Goal: Information Seeking & Learning: Learn about a topic

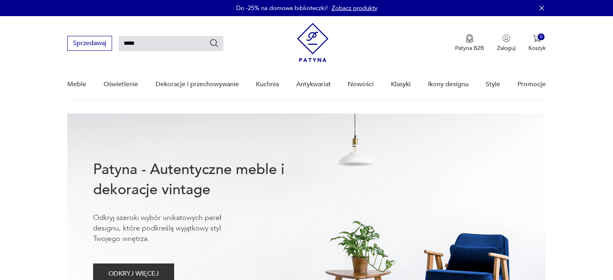
type input "*****"
click at [215, 43] on icon "Szukaj" at bounding box center [214, 43] width 10 height 10
type input "*****"
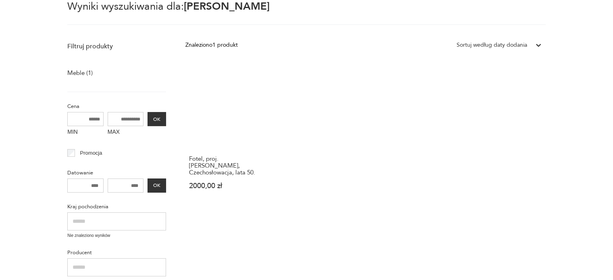
scroll to position [69, 0]
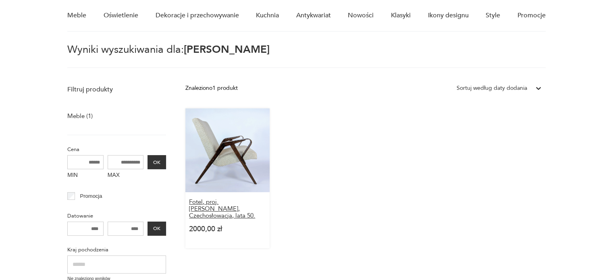
click at [234, 203] on h3 "Fotel, proj. Frantisek Jirak, Czechosłowacja, lata 50." at bounding box center [227, 209] width 77 height 21
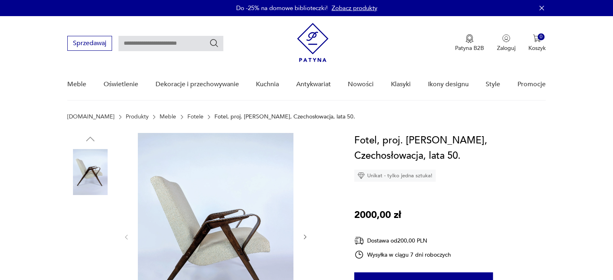
scroll to position [81, 0]
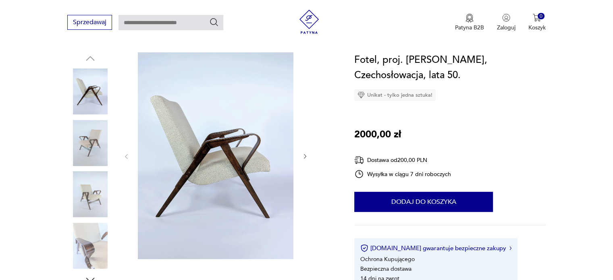
click at [306, 159] on icon "button" at bounding box center [305, 156] width 7 height 7
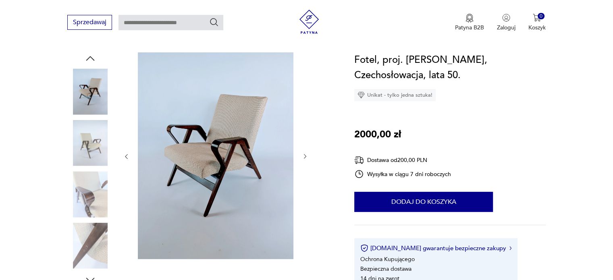
click at [306, 159] on icon "button" at bounding box center [305, 156] width 7 height 7
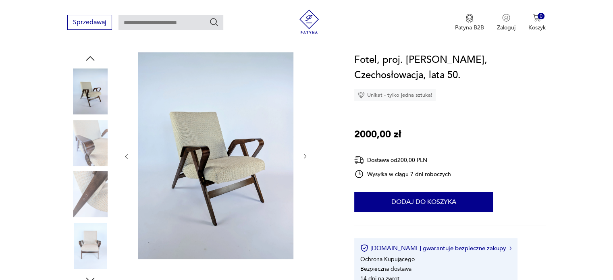
scroll to position [0, 0]
click at [305, 157] on icon "button" at bounding box center [305, 156] width 7 height 7
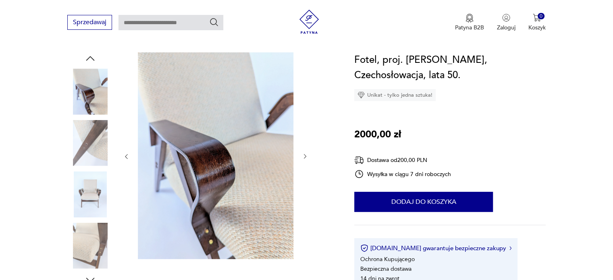
click at [305, 157] on icon "button" at bounding box center [305, 156] width 7 height 7
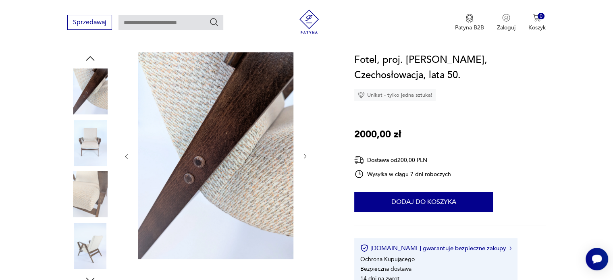
click at [305, 157] on icon "button" at bounding box center [305, 156] width 7 height 7
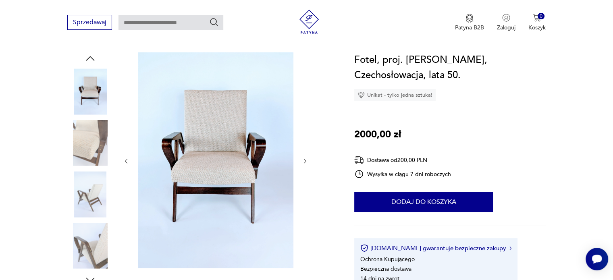
click at [305, 158] on icon "button" at bounding box center [305, 161] width 7 height 7
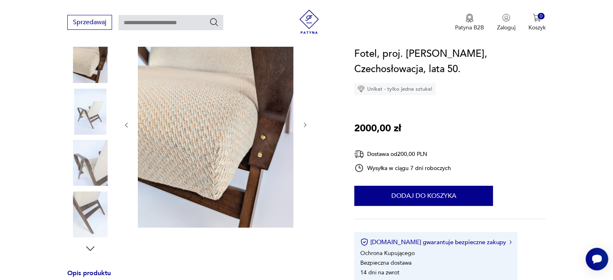
scroll to position [121, 0]
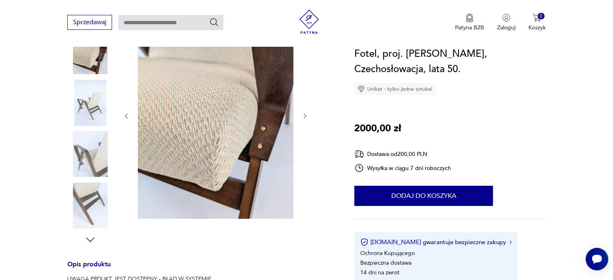
click at [211, 165] on img at bounding box center [215, 115] width 155 height 207
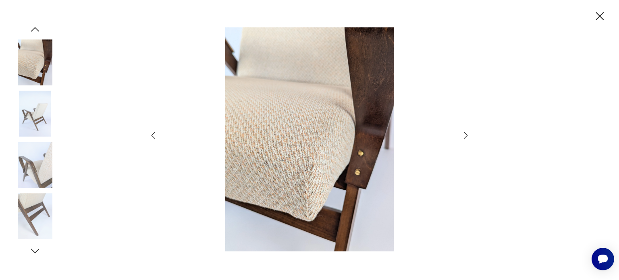
click at [465, 137] on icon "button" at bounding box center [466, 135] width 4 height 6
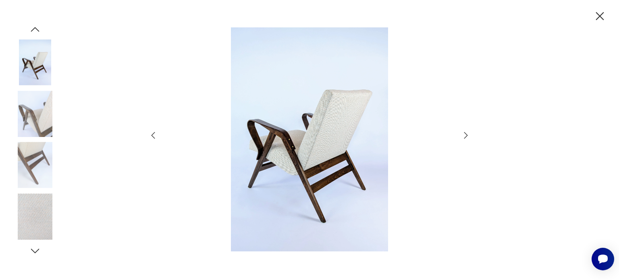
click at [465, 137] on icon "button" at bounding box center [466, 135] width 4 height 6
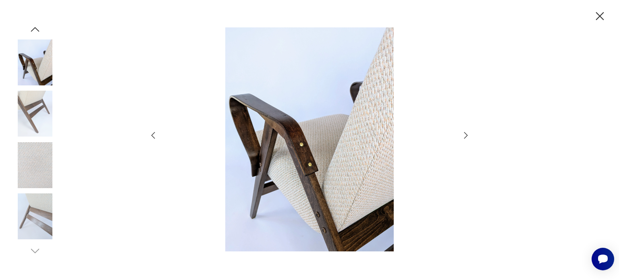
click at [465, 137] on icon "button" at bounding box center [466, 135] width 4 height 6
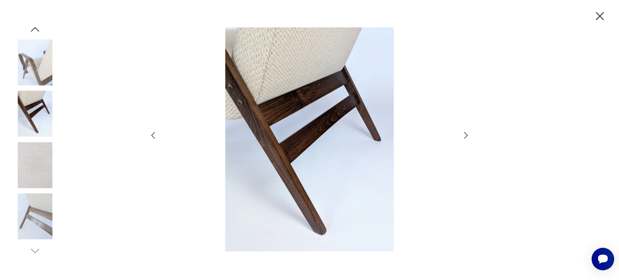
click at [465, 137] on icon "button" at bounding box center [466, 135] width 4 height 6
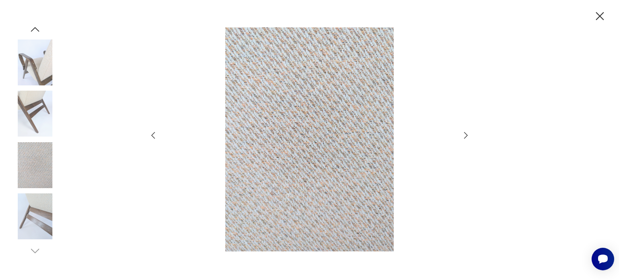
click at [465, 137] on icon "button" at bounding box center [466, 135] width 4 height 6
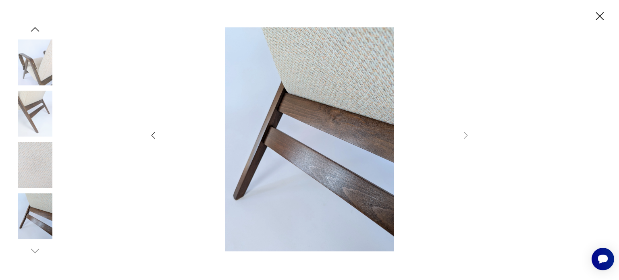
click at [596, 17] on icon "button" at bounding box center [599, 16] width 14 height 14
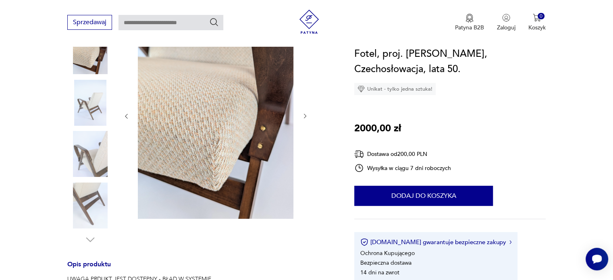
click at [265, 134] on img at bounding box center [215, 115] width 155 height 207
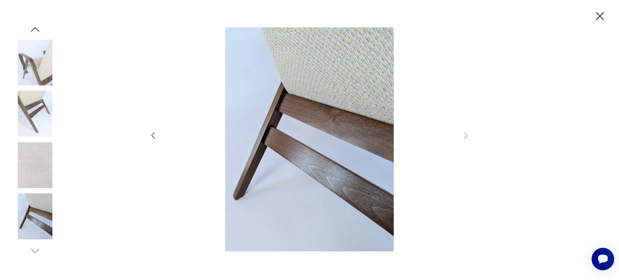
click at [151, 139] on icon "button" at bounding box center [153, 135] width 10 height 10
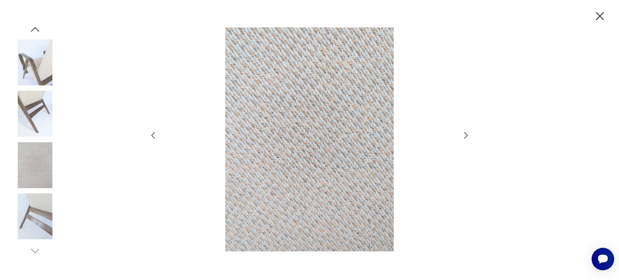
click at [151, 139] on icon "button" at bounding box center [153, 135] width 10 height 10
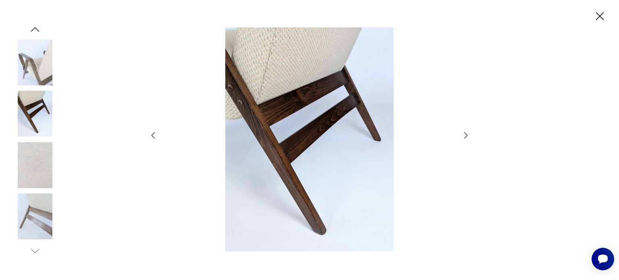
click at [151, 139] on icon "button" at bounding box center [153, 135] width 10 height 10
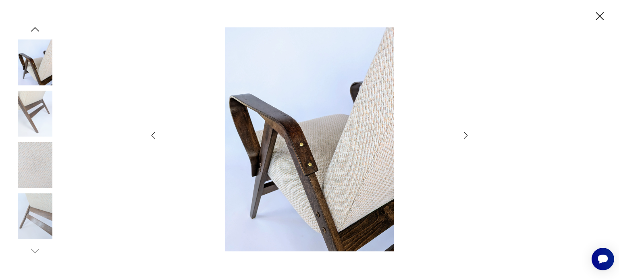
click at [151, 139] on icon "button" at bounding box center [153, 135] width 10 height 10
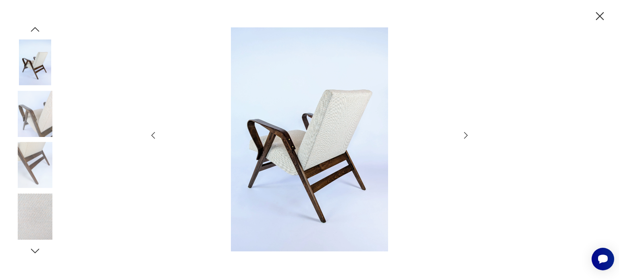
click at [151, 139] on icon "button" at bounding box center [153, 135] width 10 height 10
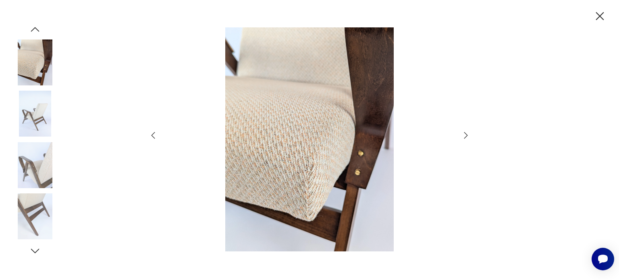
click at [151, 139] on icon "button" at bounding box center [153, 135] width 10 height 10
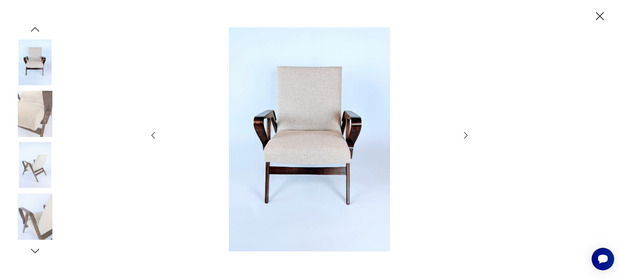
click at [597, 19] on icon "button" at bounding box center [600, 16] width 8 height 8
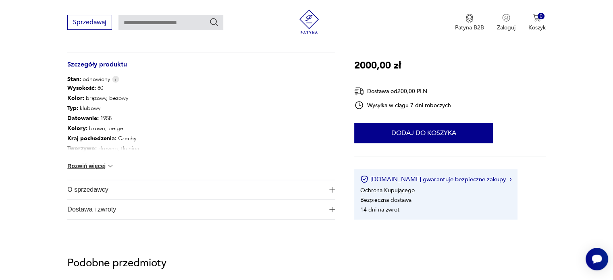
scroll to position [443, 0]
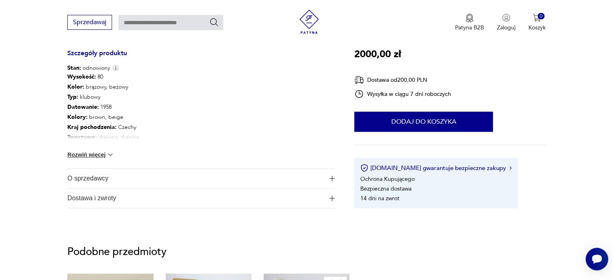
click at [96, 180] on span "O sprzedawcy" at bounding box center [195, 178] width 256 height 19
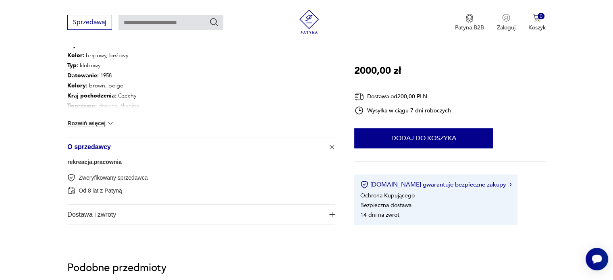
scroll to position [483, 0]
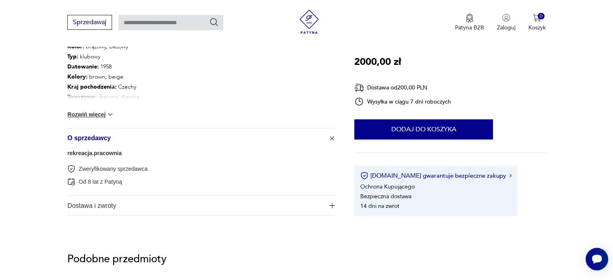
click at [118, 154] on link "rekreacja.pracownia" at bounding box center [94, 153] width 54 height 6
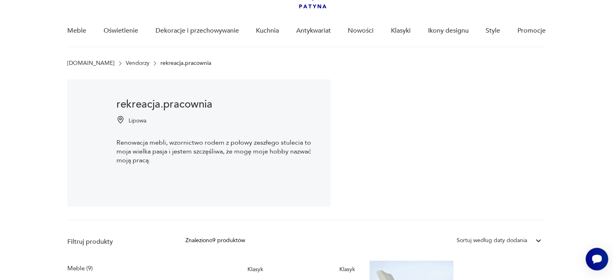
scroll to position [45, 0]
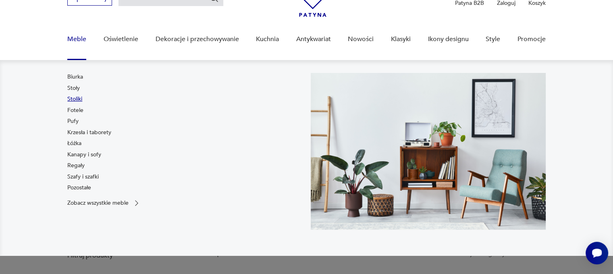
click at [78, 100] on link "Stoliki" at bounding box center [74, 99] width 15 height 8
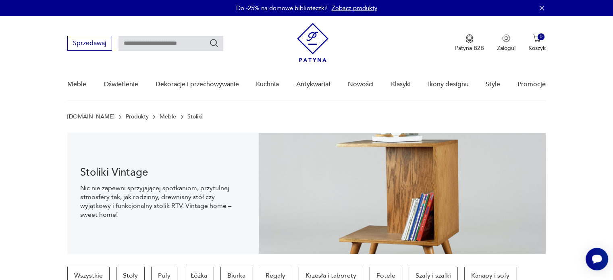
click at [166, 42] on input "text" at bounding box center [170, 43] width 105 height 15
type input "*******"
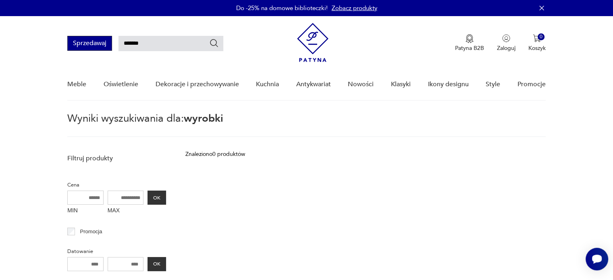
drag, startPoint x: 169, startPoint y: 43, endPoint x: 111, endPoint y: 46, distance: 58.1
click at [111, 46] on div "Sprzedawaj *******" at bounding box center [145, 43] width 156 height 15
type input "******"
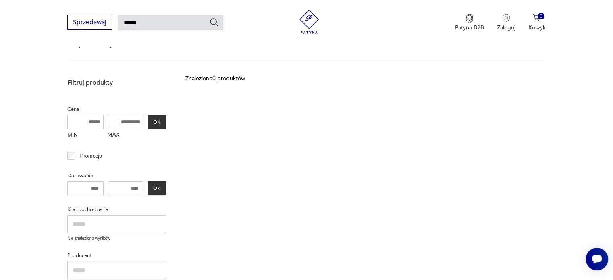
scroll to position [29, 0]
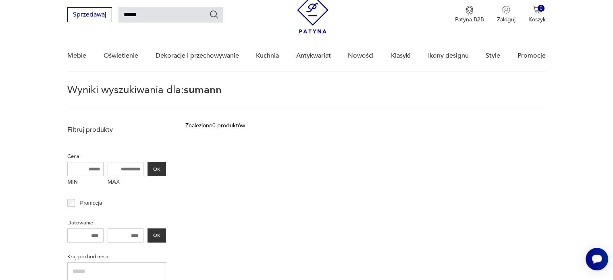
drag, startPoint x: 165, startPoint y: 12, endPoint x: 98, endPoint y: 25, distance: 68.5
click at [98, 25] on div "Sprzedawaj ****** Patyna B2B Zaloguj 0 Koszyk Twój koszyk ( 0 ) Brak produktów …" at bounding box center [306, 11] width 478 height 46
type input "*******"
click at [211, 16] on icon "Szukaj" at bounding box center [214, 14] width 8 height 8
type input "*******"
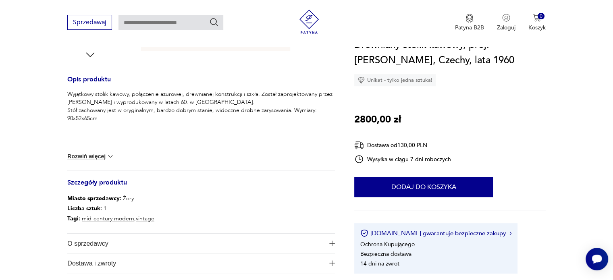
scroll to position [362, 0]
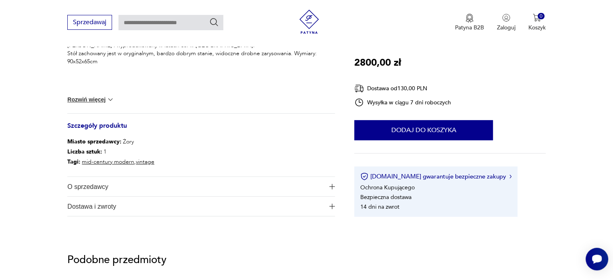
click at [105, 191] on span "O sprzedawcy" at bounding box center [195, 186] width 256 height 19
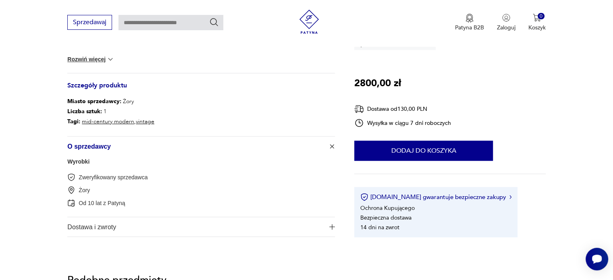
click at [76, 161] on link "Wyrobki" at bounding box center [78, 161] width 22 height 6
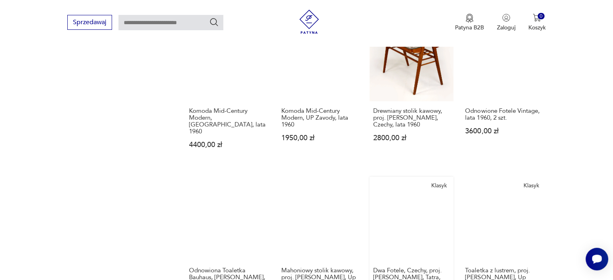
scroll to position [609, 0]
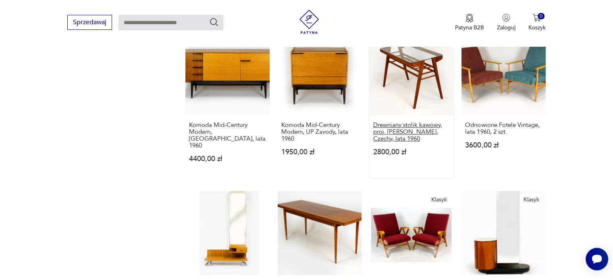
click at [397, 122] on h3 "Drewniany stolik kawowy, proj. [PERSON_NAME], Czechy, lata 1960" at bounding box center [411, 132] width 77 height 21
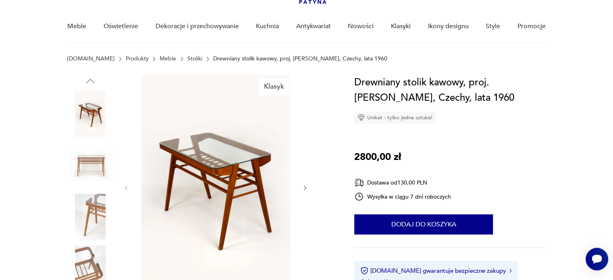
scroll to position [121, 0]
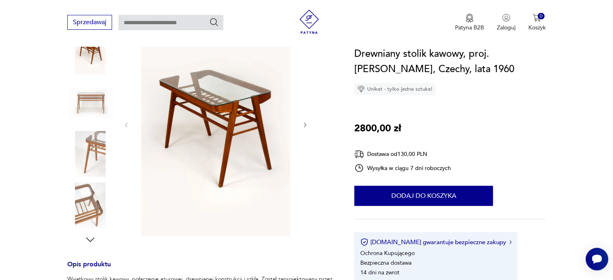
click at [304, 126] on icon "button" at bounding box center [305, 124] width 2 height 5
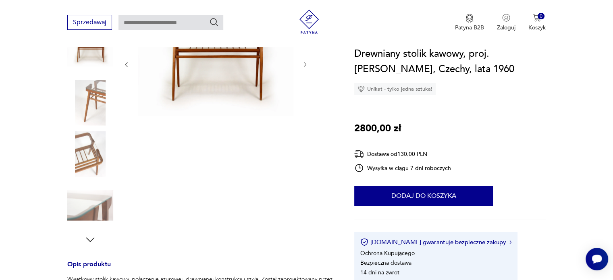
click at [304, 126] on div "Klasyk" at bounding box center [215, 129] width 185 height 234
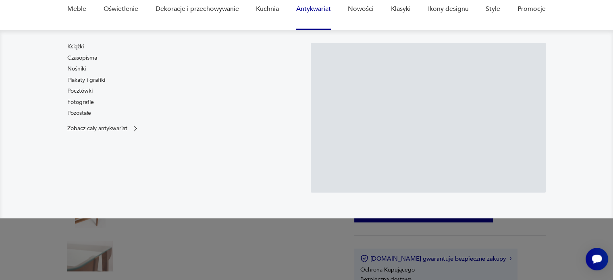
scroll to position [0, 0]
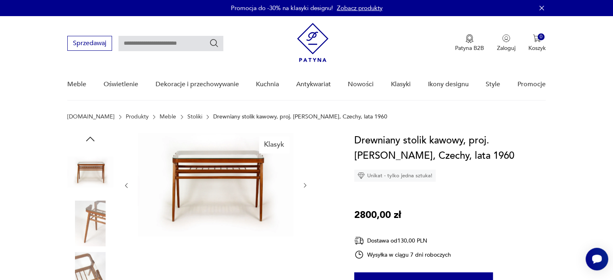
click at [306, 185] on icon "button" at bounding box center [305, 185] width 7 height 7
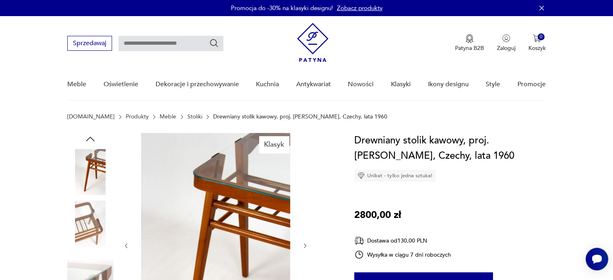
click at [306, 185] on div at bounding box center [215, 246] width 185 height 226
click at [305, 246] on icon "button" at bounding box center [305, 245] width 2 height 5
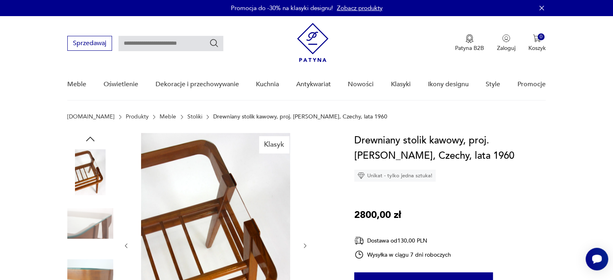
click at [305, 245] on icon "button" at bounding box center [305, 245] width 7 height 7
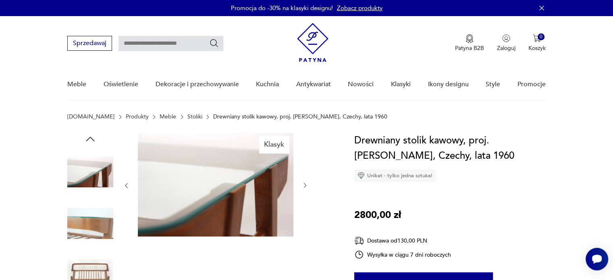
click at [304, 243] on div "Klasyk" at bounding box center [215, 250] width 185 height 234
click at [306, 187] on icon "button" at bounding box center [305, 185] width 7 height 7
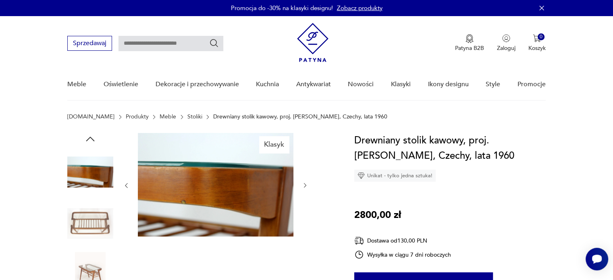
click at [305, 185] on icon "button" at bounding box center [305, 185] width 7 height 7
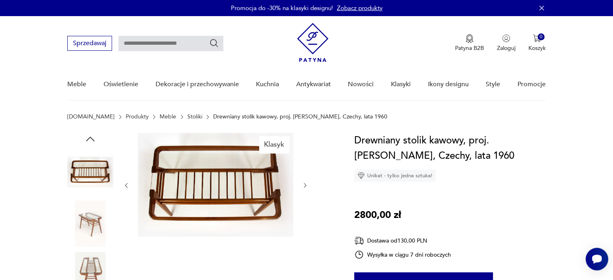
click at [305, 185] on icon "button" at bounding box center [305, 185] width 7 height 7
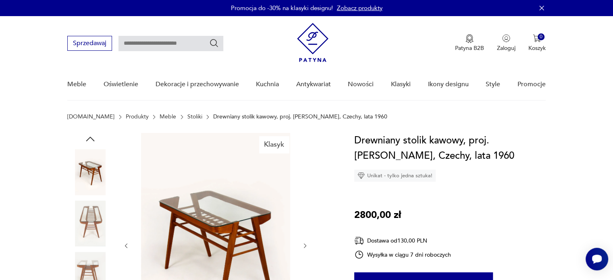
click at [304, 245] on icon "button" at bounding box center [305, 245] width 7 height 7
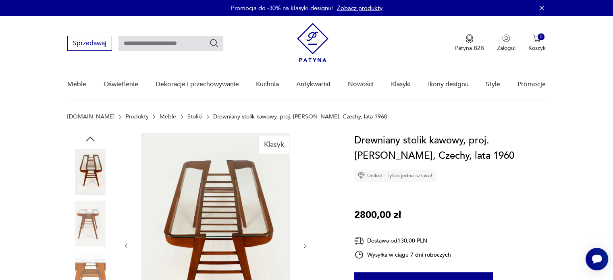
click at [304, 245] on icon "button" at bounding box center [305, 245] width 7 height 7
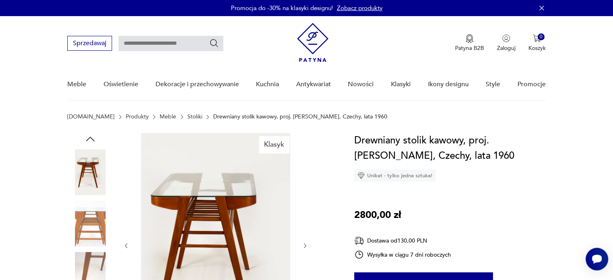
click at [304, 245] on icon "button" at bounding box center [305, 245] width 7 height 7
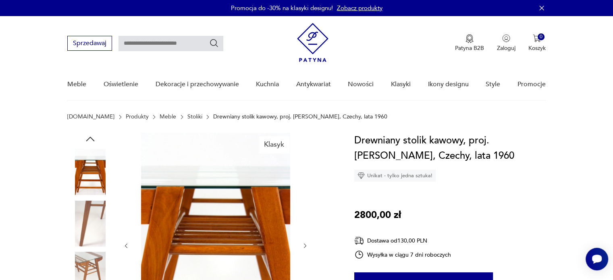
click at [304, 244] on icon "button" at bounding box center [305, 245] width 2 height 5
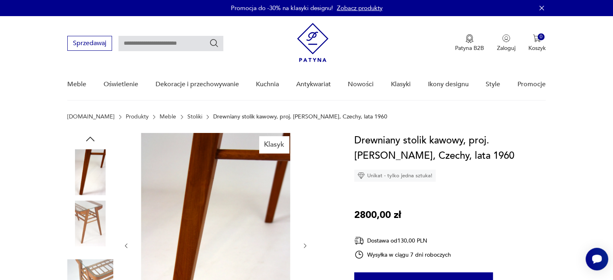
click at [304, 243] on icon "button" at bounding box center [305, 245] width 7 height 7
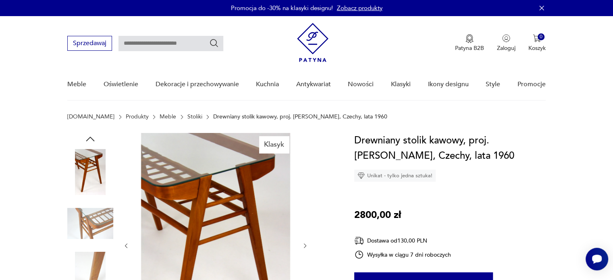
click at [304, 243] on icon "button" at bounding box center [305, 245] width 7 height 7
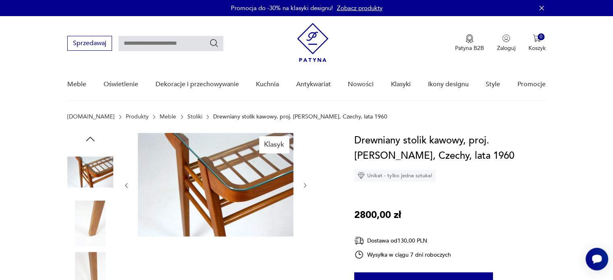
click at [304, 243] on div "Klasyk" at bounding box center [215, 250] width 185 height 234
click at [303, 186] on icon "button" at bounding box center [305, 185] width 7 height 7
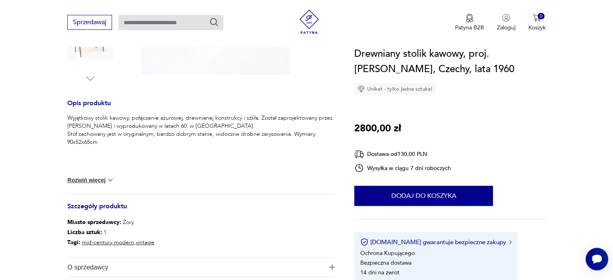
scroll to position [403, 0]
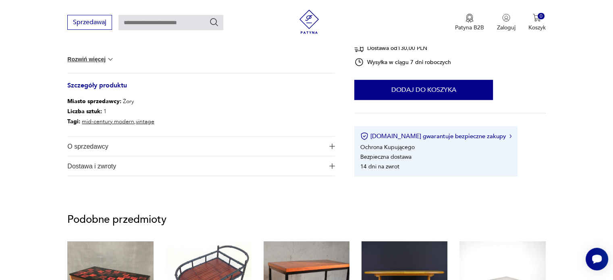
click at [98, 146] on span "O sprzedawcy" at bounding box center [195, 146] width 256 height 19
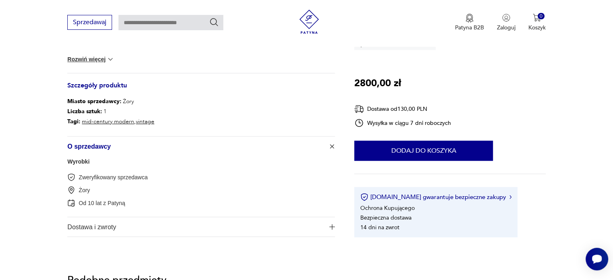
click at [85, 160] on link "Wyrobki" at bounding box center [78, 161] width 22 height 6
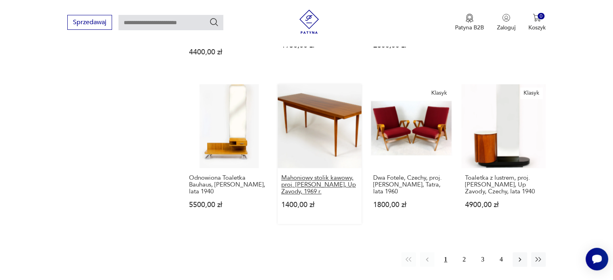
scroll to position [730, 0]
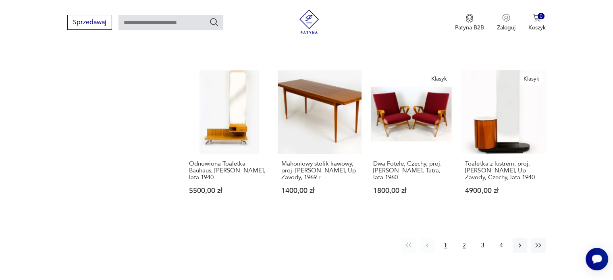
click at [464, 238] on button "2" at bounding box center [464, 245] width 14 height 14
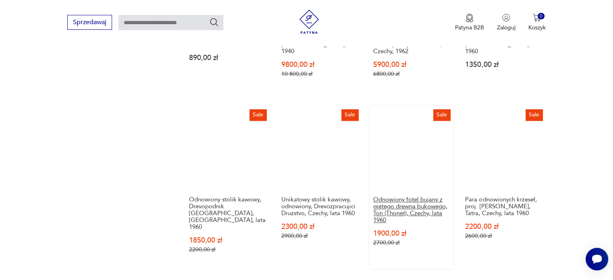
scroll to position [810, 0]
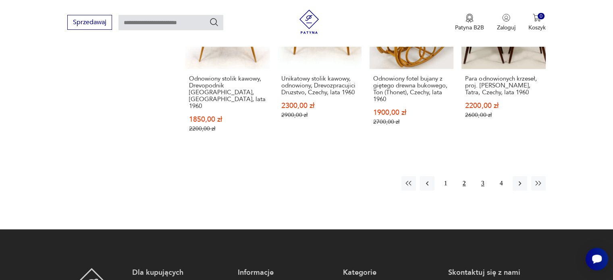
click at [480, 176] on button "3" at bounding box center [482, 183] width 14 height 14
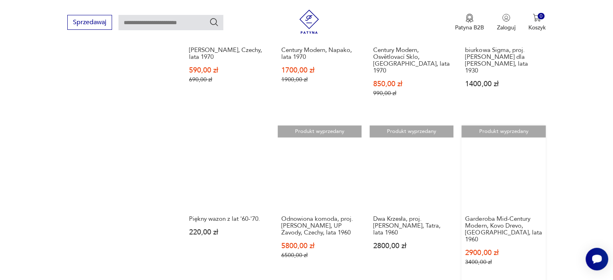
scroll to position [730, 0]
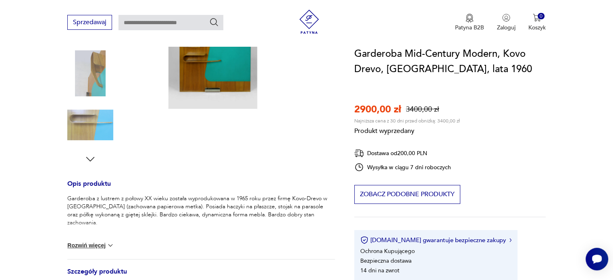
scroll to position [161, 0]
